Goal: Information Seeking & Learning: Learn about a topic

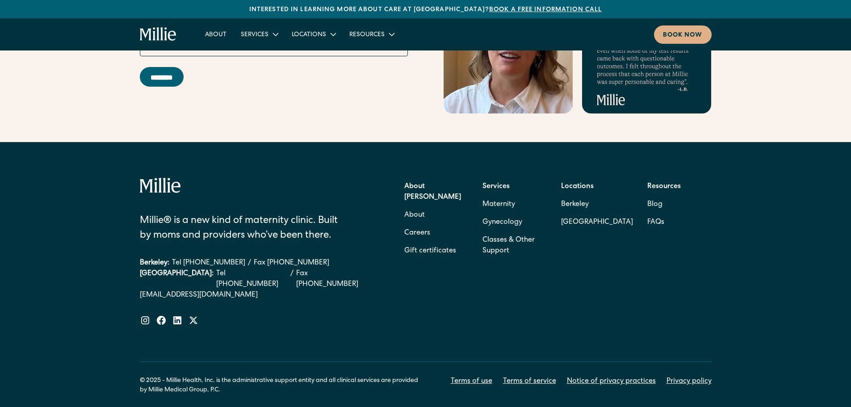
scroll to position [3431, 0]
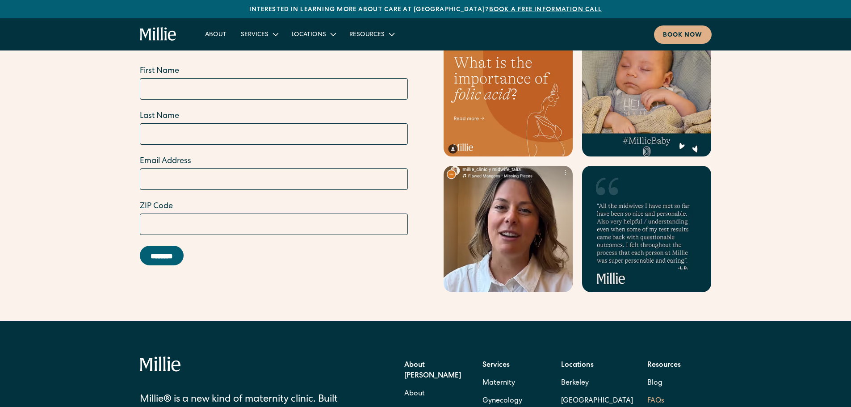
click at [654, 392] on link "FAQs" at bounding box center [655, 401] width 17 height 18
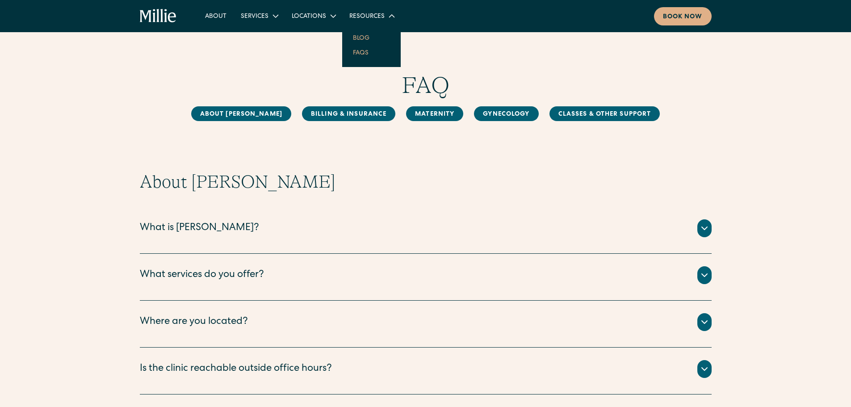
click at [363, 38] on link "Blog" at bounding box center [361, 37] width 31 height 15
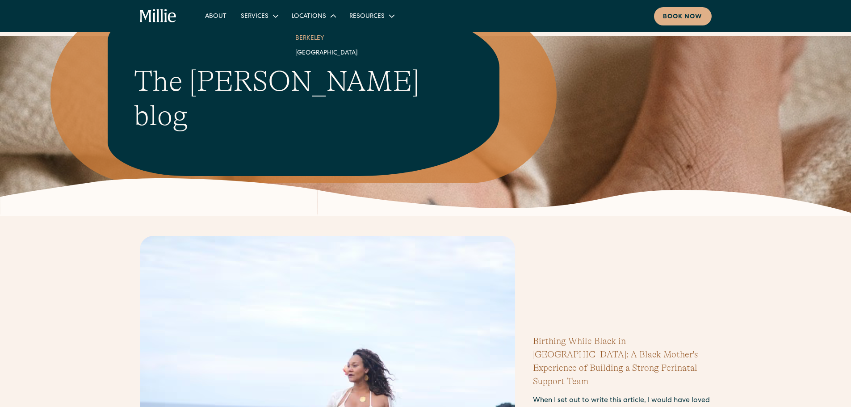
click at [311, 37] on link "Berkeley" at bounding box center [326, 37] width 77 height 15
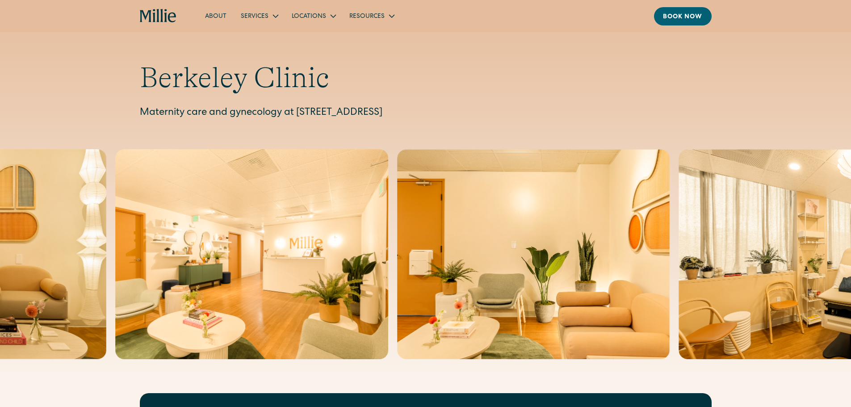
click at [379, 69] on h1 "Berkeley Clinic" at bounding box center [426, 78] width 572 height 34
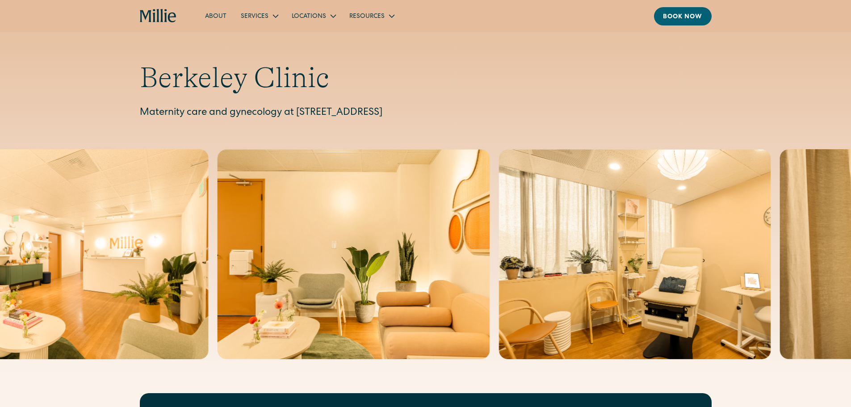
click at [301, 39] on div "Berkeley Clinic Maternity care and gynecology at 2999 Regent Street, Suite 524,…" at bounding box center [425, 187] width 851 height 375
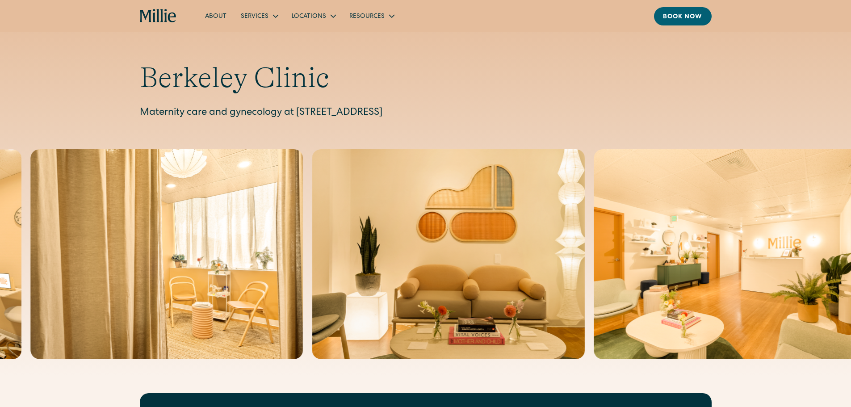
click at [166, 18] on icon "home" at bounding box center [165, 15] width 3 height 13
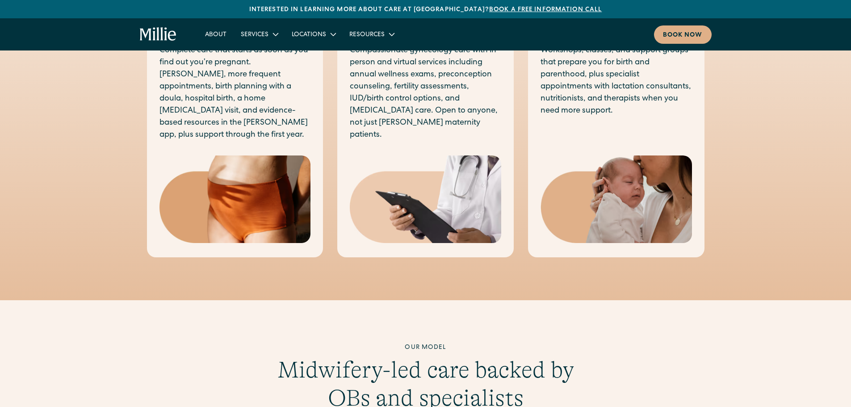
scroll to position [447, 0]
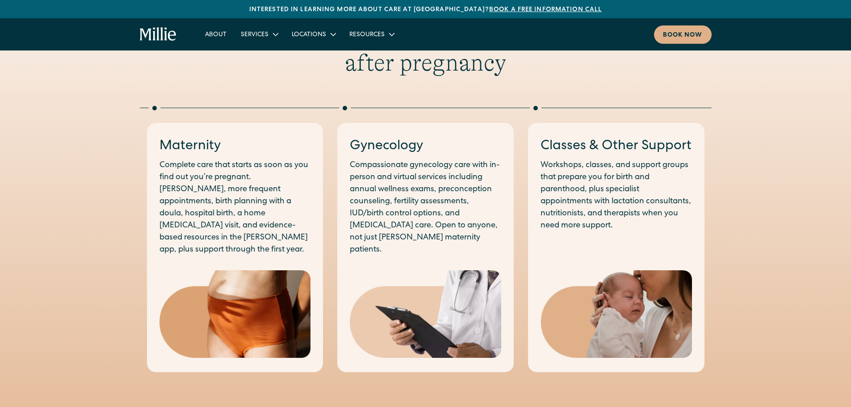
click at [204, 143] on h3 "Maternity" at bounding box center [234, 146] width 151 height 19
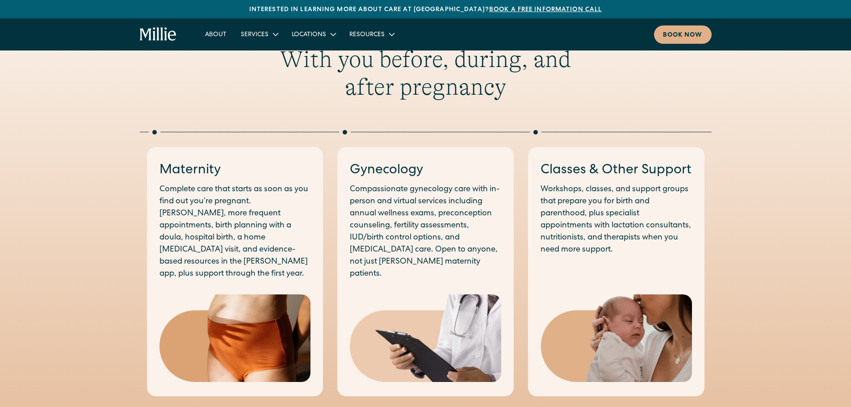
scroll to position [402, 0]
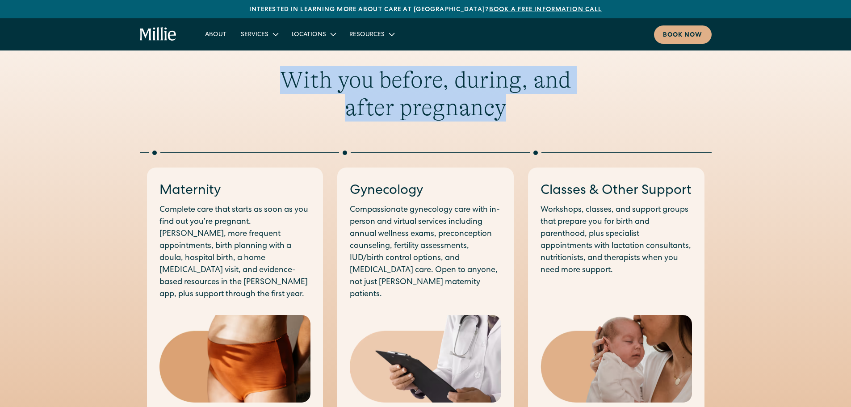
drag, startPoint x: 289, startPoint y: 75, endPoint x: 512, endPoint y: 111, distance: 226.2
click at [512, 111] on h2 "With you before, during, and after pregnancy" at bounding box center [425, 94] width 343 height 56
copy h2 "With you before, during, and after pregnancy"
click at [298, 330] on img at bounding box center [234, 359] width 151 height 88
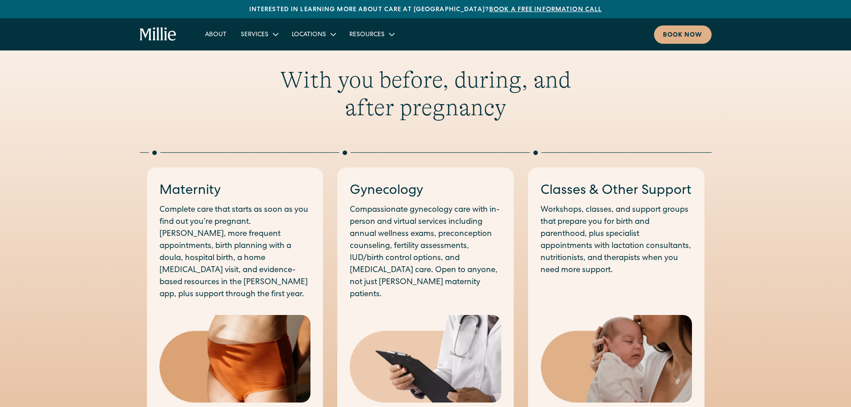
click at [186, 201] on div "Maternity Complete care that starts as soon as you find out you’re pregnant. [P…" at bounding box center [234, 241] width 151 height 119
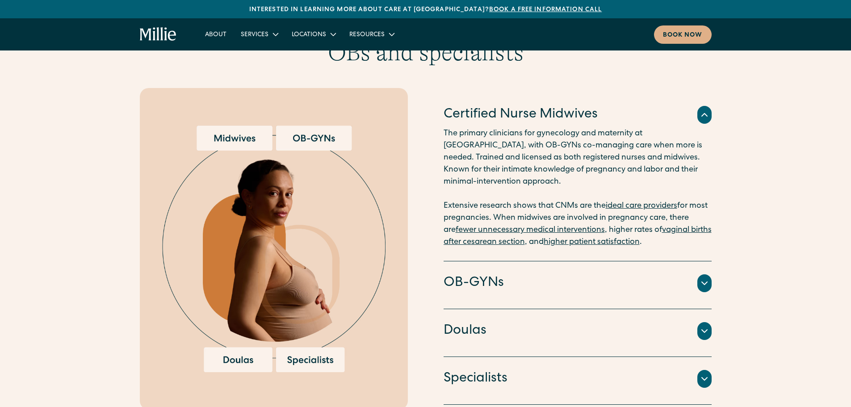
scroll to position [983, 0]
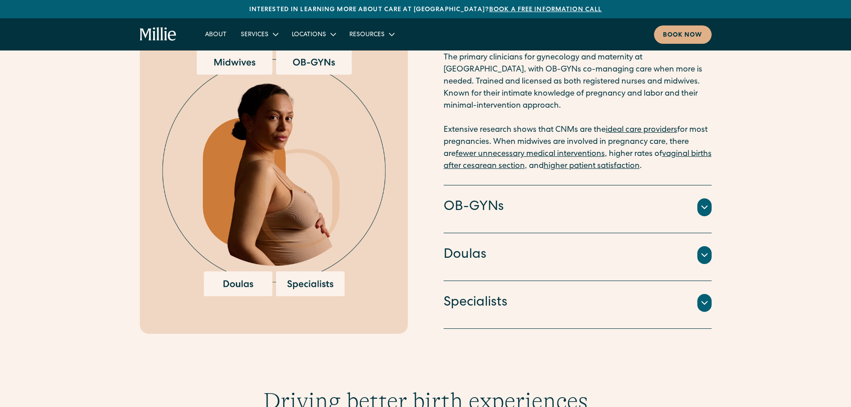
click at [709, 198] on div at bounding box center [704, 207] width 14 height 18
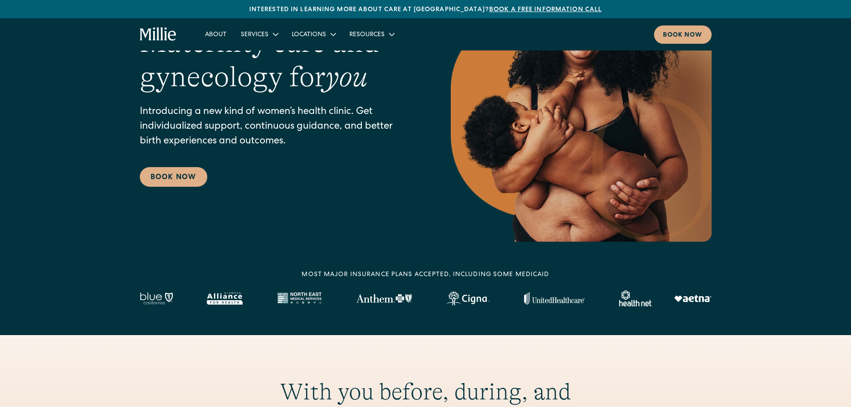
scroll to position [58, 0]
